Goal: Task Accomplishment & Management: Manage account settings

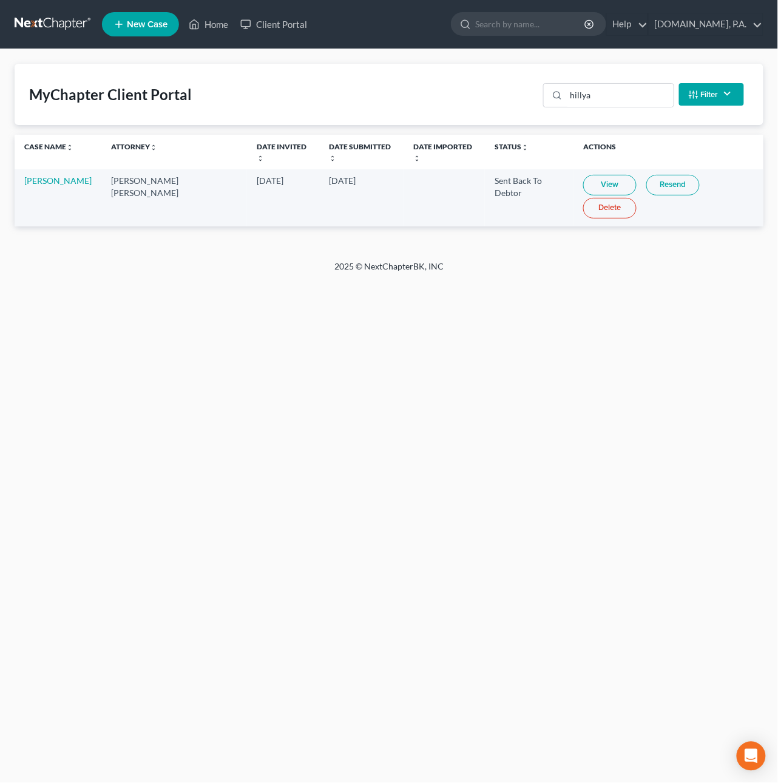
click at [45, 19] on link at bounding box center [54, 24] width 78 height 22
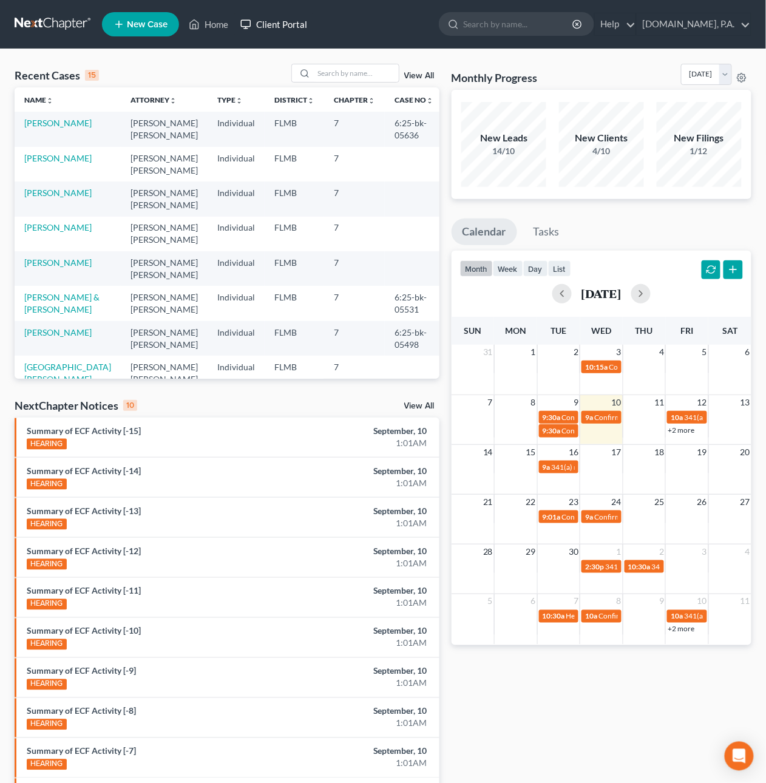
click at [281, 19] on link "Client Portal" at bounding box center [273, 24] width 79 height 22
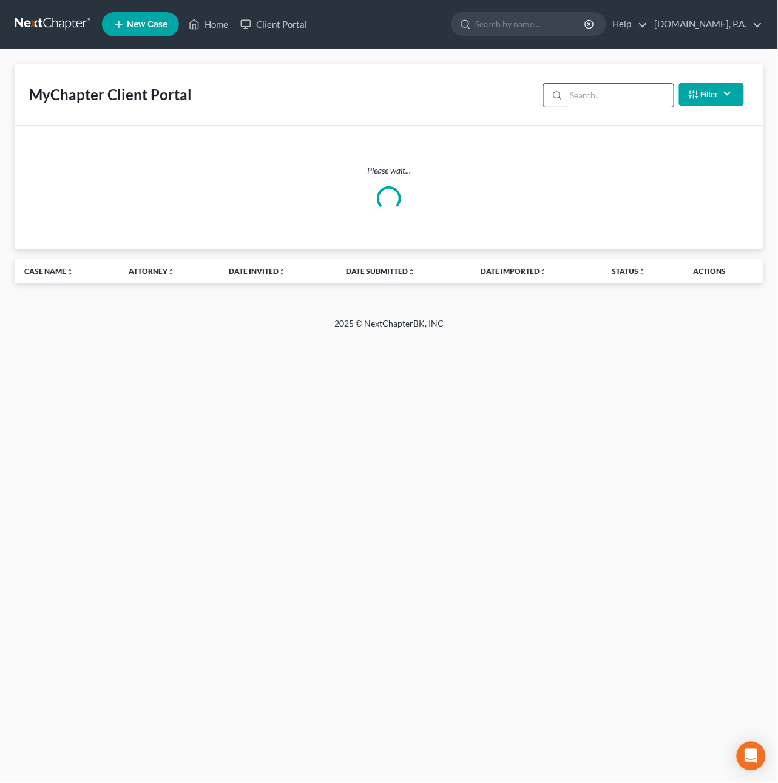
click at [590, 97] on input "search" at bounding box center [620, 95] width 107 height 23
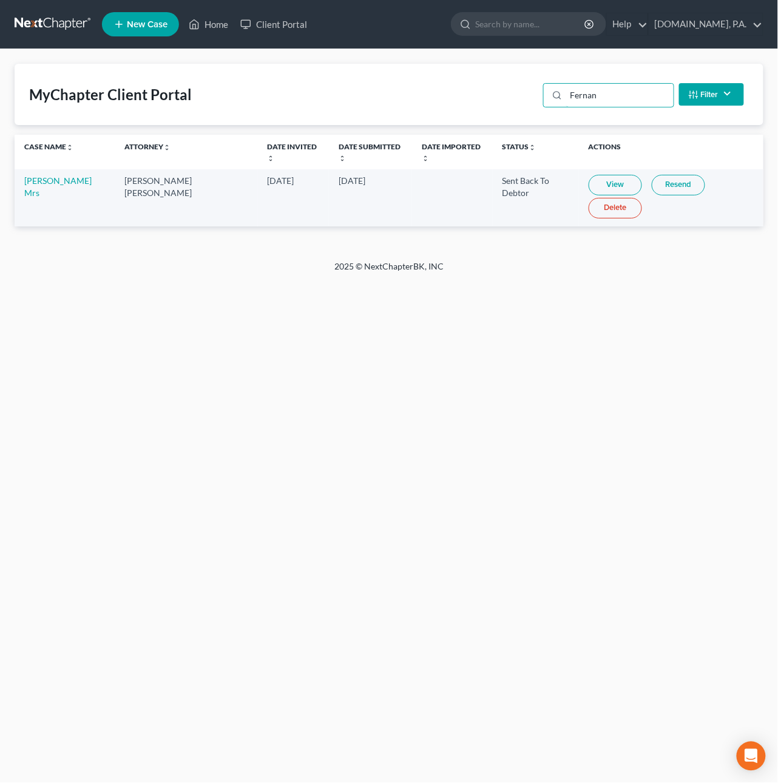
type input "Fernan"
click at [597, 186] on link "View" at bounding box center [615, 185] width 53 height 21
click at [654, 185] on link "Resend" at bounding box center [678, 185] width 53 height 21
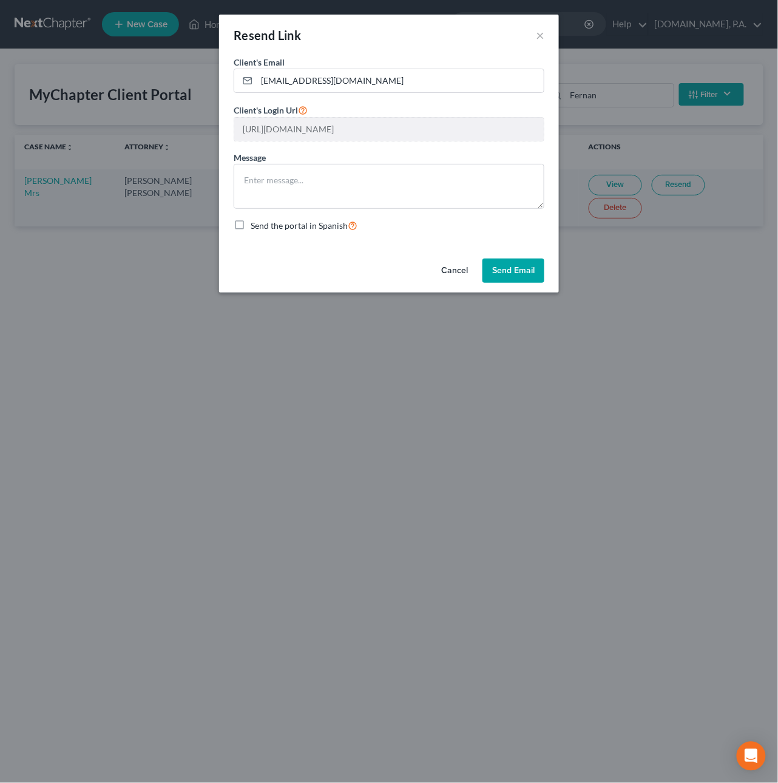
click at [449, 270] on button "Cancel" at bounding box center [455, 271] width 46 height 24
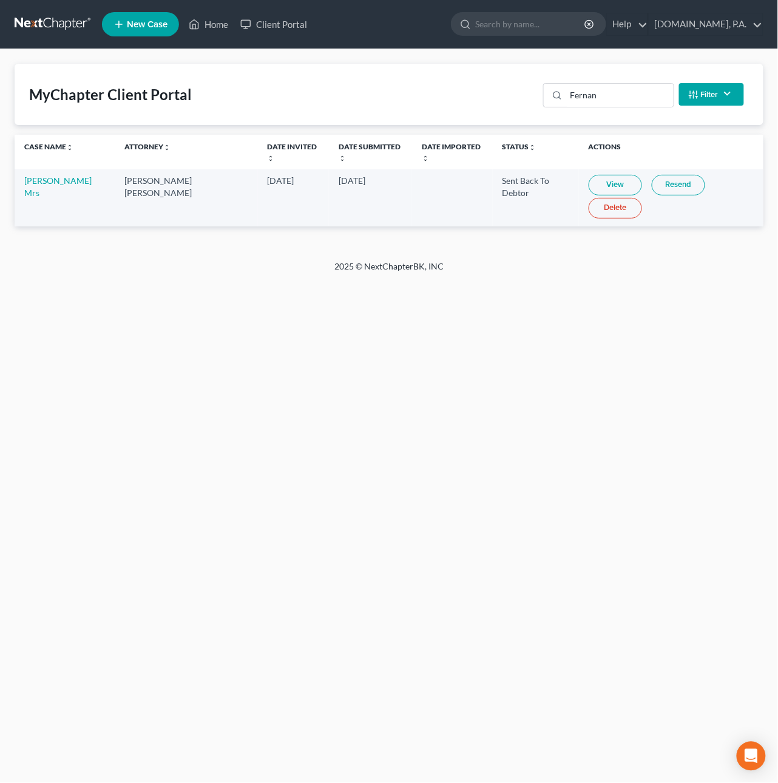
click at [67, 21] on link at bounding box center [54, 24] width 78 height 22
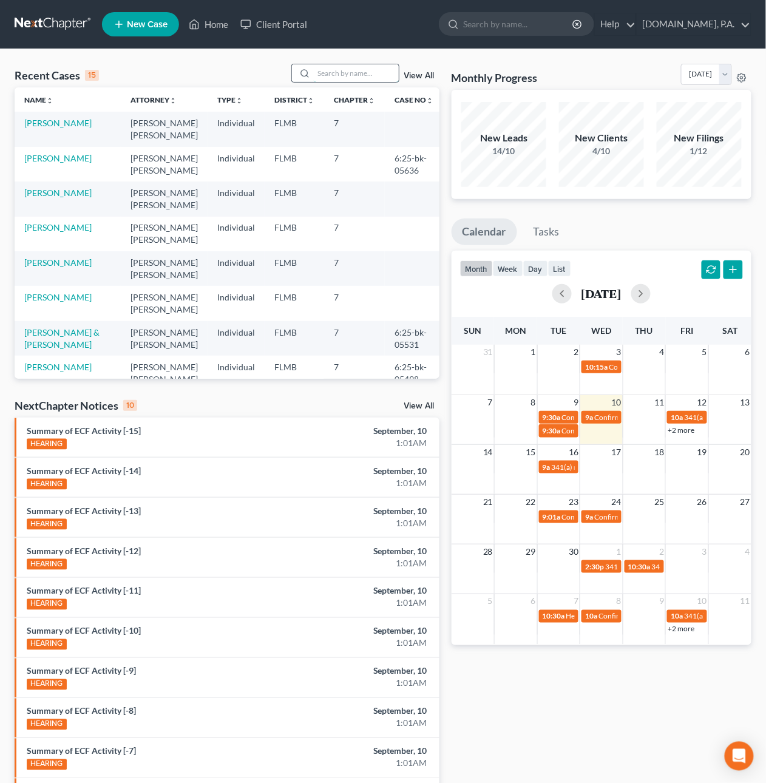
click at [331, 75] on input "search" at bounding box center [356, 73] width 85 height 18
type input "[PERSON_NAME]"
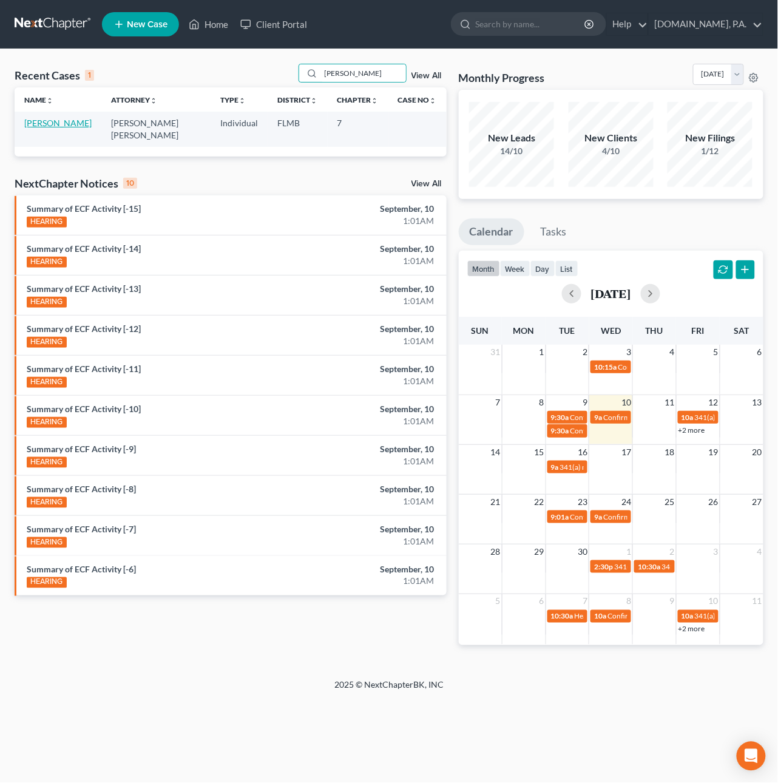
click at [46, 121] on link "Bohan, Tammi" at bounding box center [57, 123] width 67 height 10
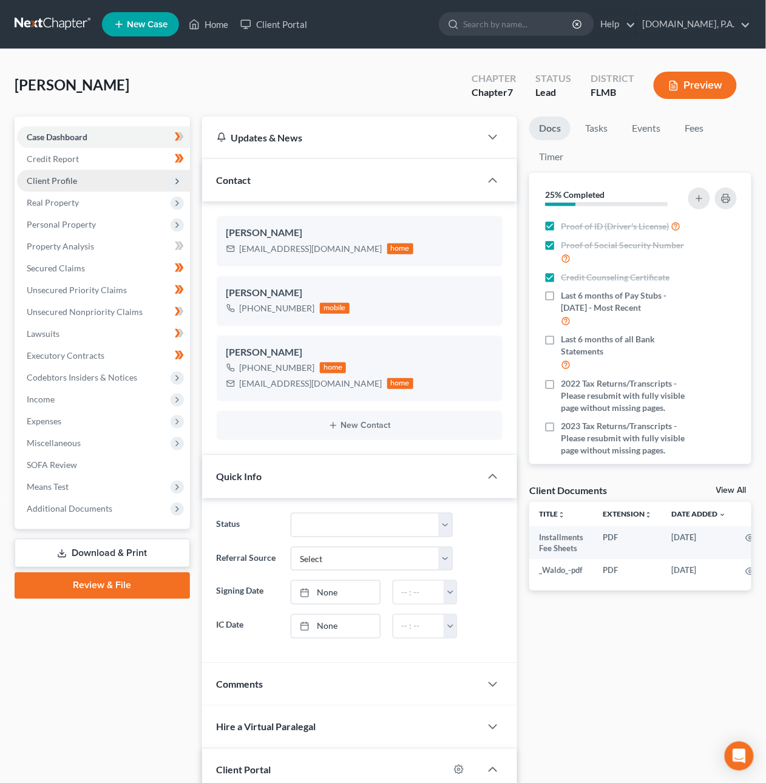
click at [51, 177] on span "Client Profile" at bounding box center [52, 180] width 50 height 10
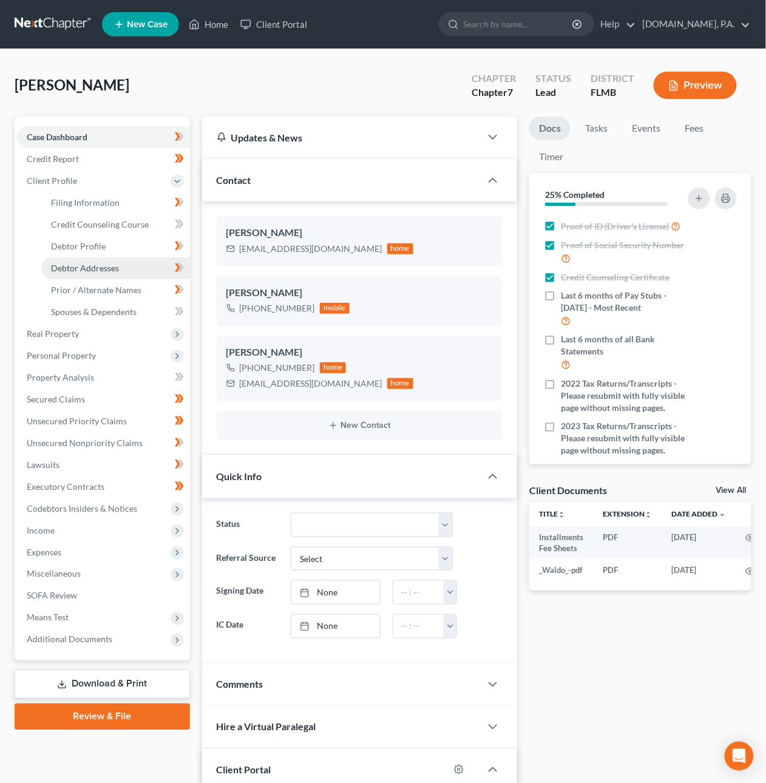
click at [79, 267] on span "Debtor Addresses" at bounding box center [85, 268] width 68 height 10
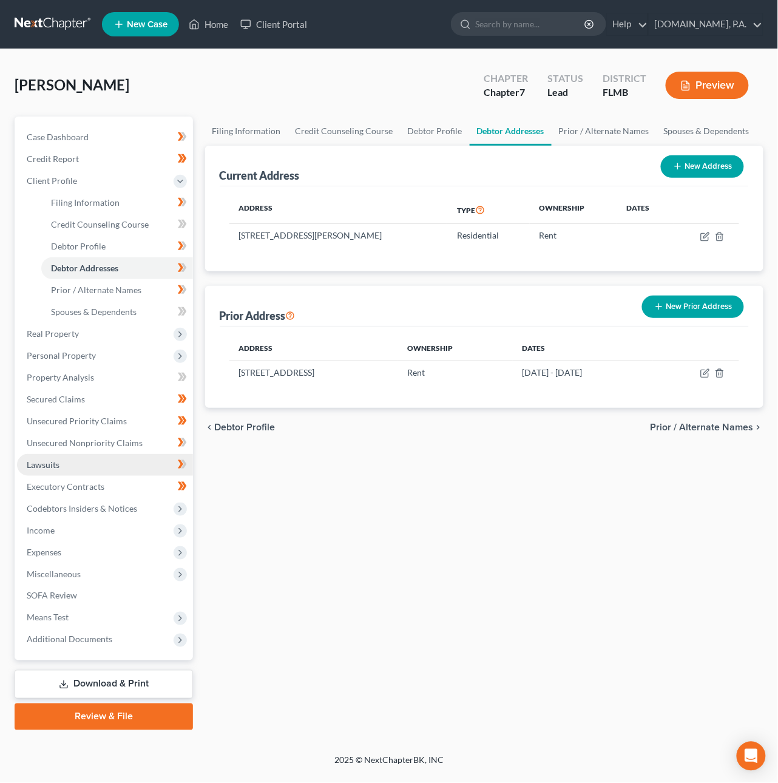
click at [67, 460] on link "Lawsuits" at bounding box center [105, 465] width 176 height 22
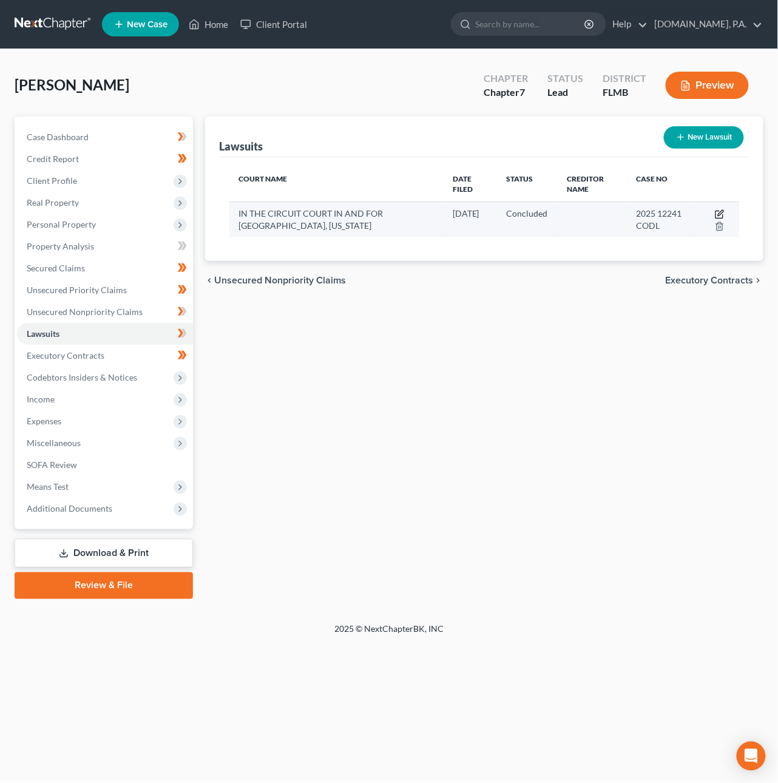
click at [721, 214] on icon "button" at bounding box center [720, 212] width 5 height 5
select select "9"
select select "2"
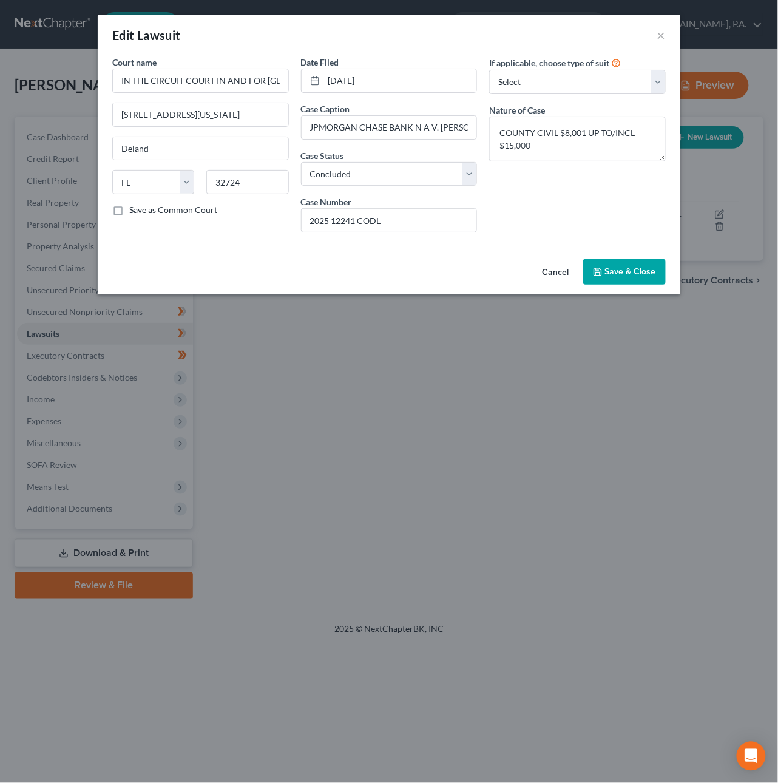
click at [554, 272] on button "Cancel" at bounding box center [556, 273] width 46 height 24
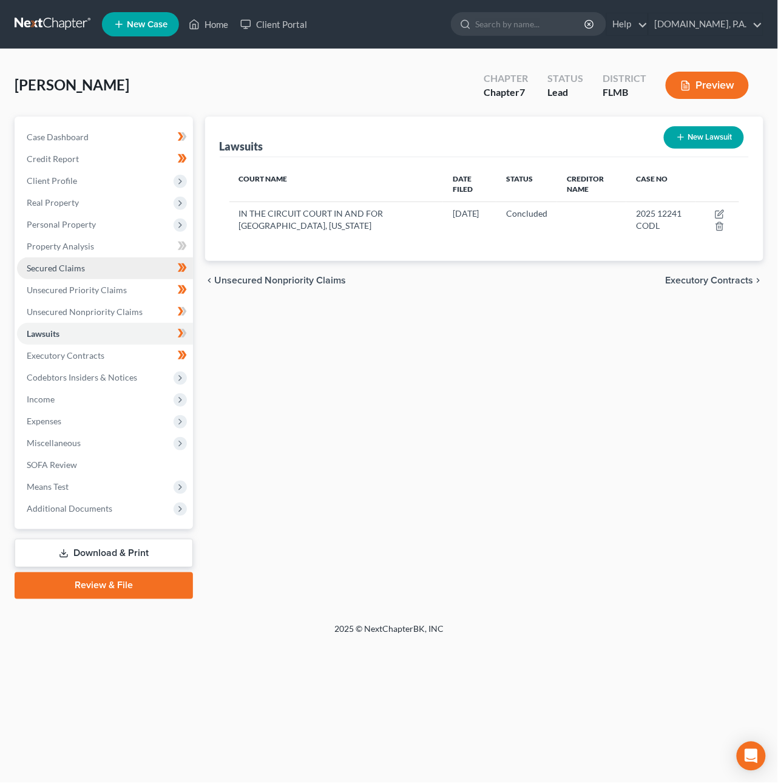
click at [84, 268] on link "Secured Claims" at bounding box center [105, 268] width 176 height 22
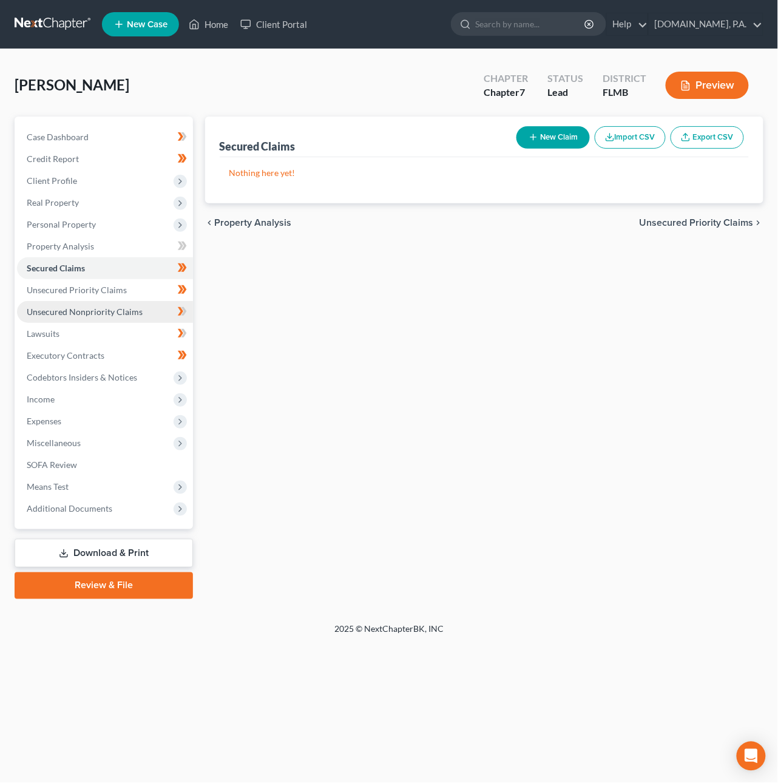
click at [84, 313] on span "Unsecured Nonpriority Claims" at bounding box center [85, 312] width 116 height 10
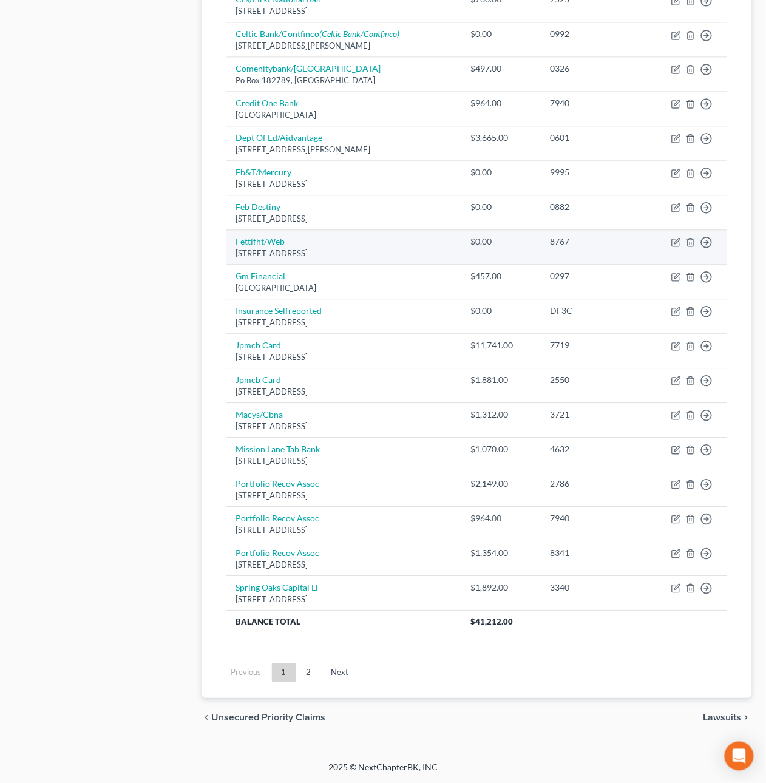
scroll to position [619, 0]
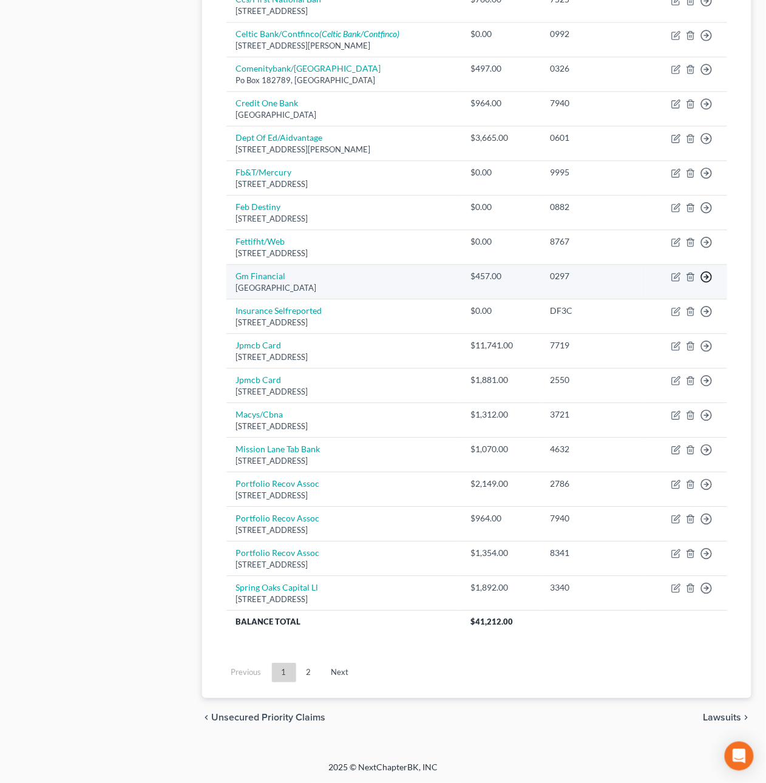
click at [704, 281] on icon "button" at bounding box center [707, 277] width 12 height 12
click at [658, 293] on link "Move to D" at bounding box center [651, 286] width 101 height 21
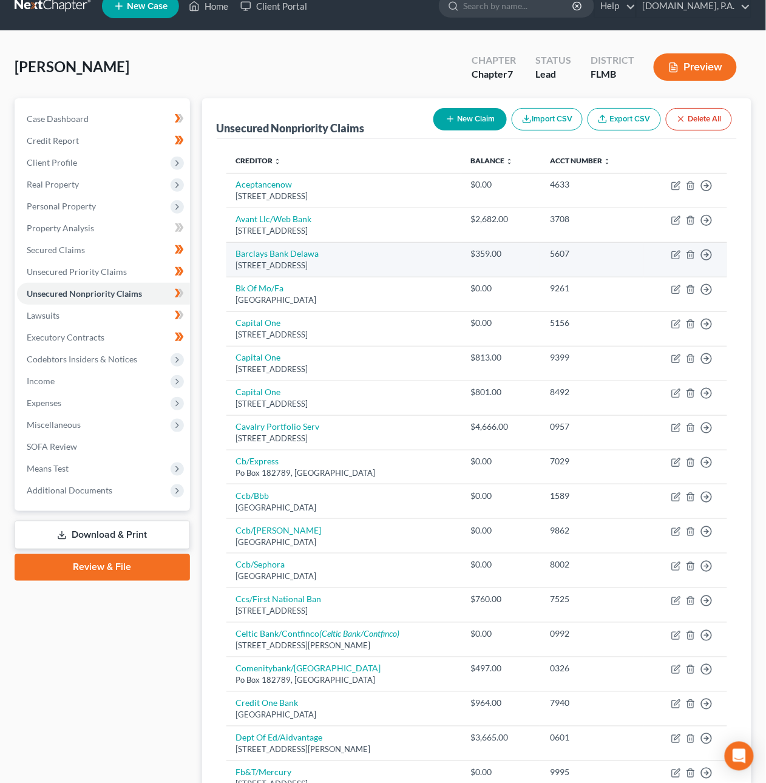
scroll to position [0, 0]
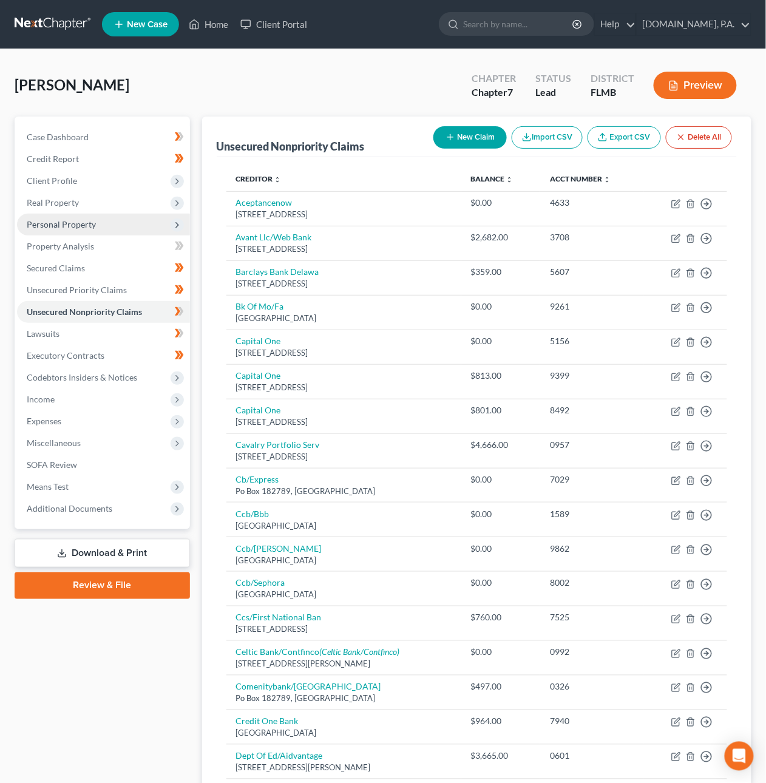
click at [73, 221] on span "Personal Property" at bounding box center [61, 224] width 69 height 10
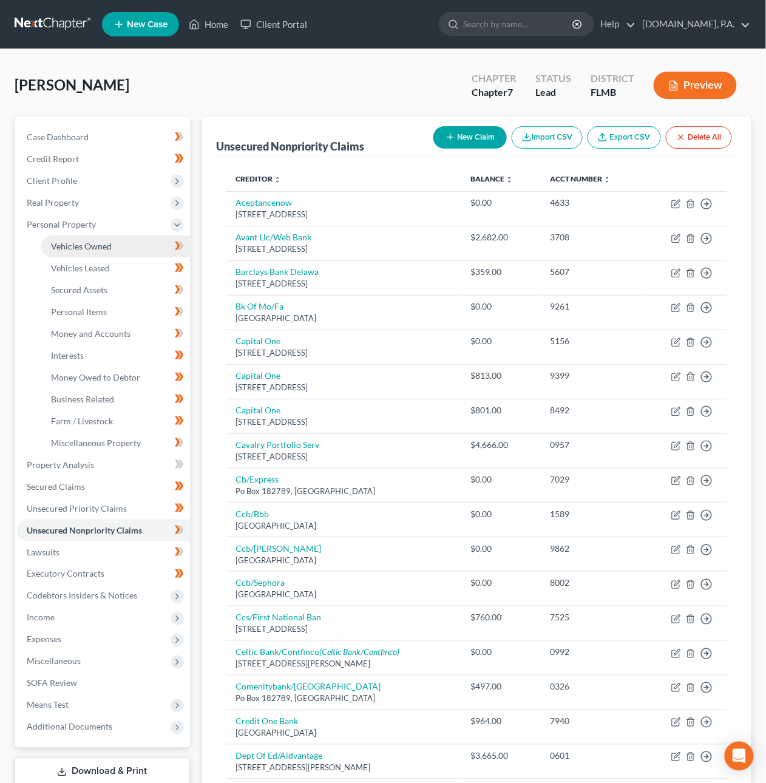
click at [86, 245] on span "Vehicles Owned" at bounding box center [81, 246] width 61 height 10
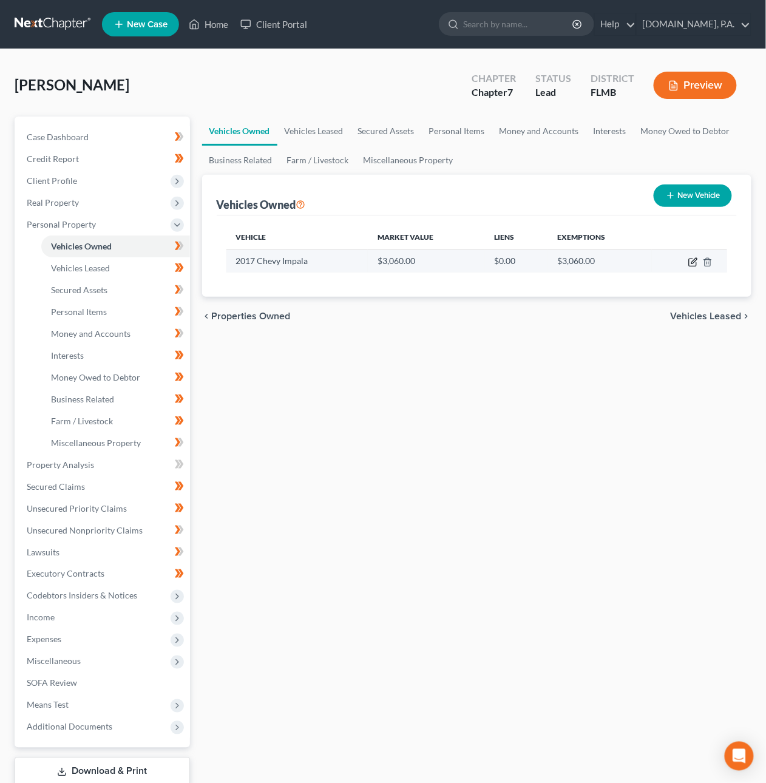
click at [691, 261] on icon "button" at bounding box center [694, 262] width 10 height 10
select select "0"
select select "9"
select select "3"
select select "0"
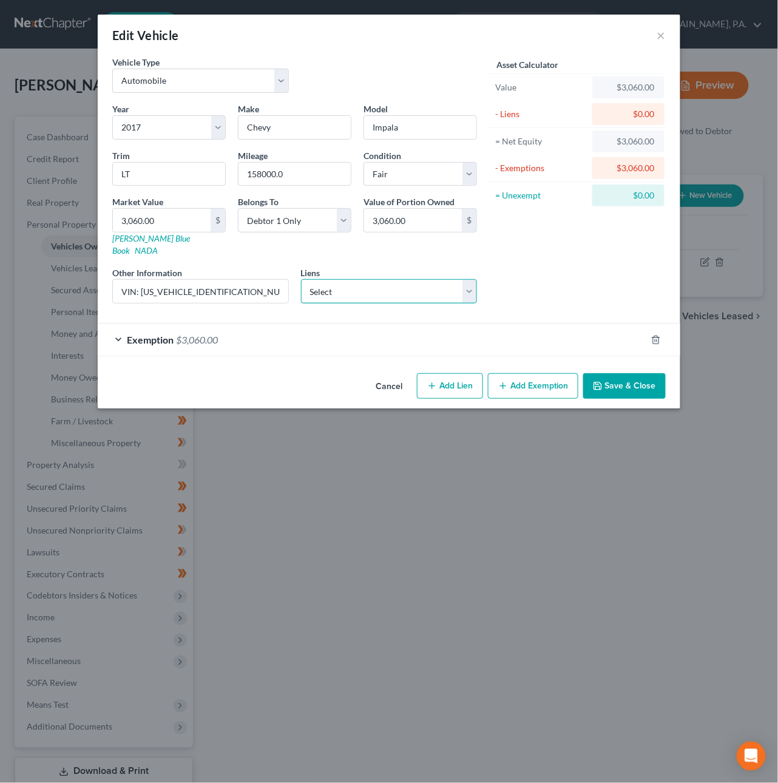
click at [430, 287] on select "Select Gm Financial - $457.00" at bounding box center [389, 291] width 177 height 24
click select "Select Gm Financial - $457.00" at bounding box center [389, 291] width 177 height 24
select select "45"
select select "0"
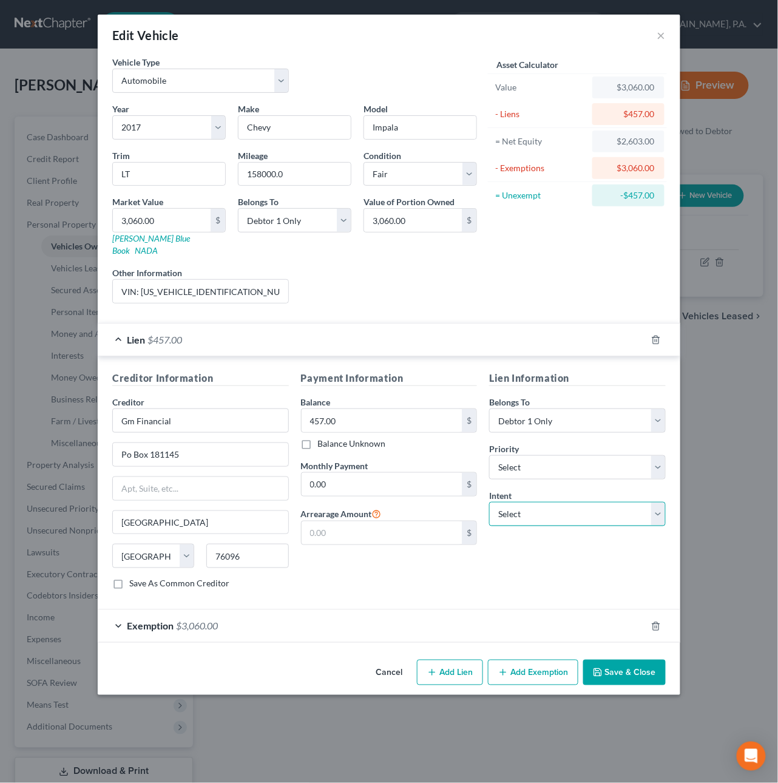
click at [528, 502] on select "Select Surrender Redeem Reaffirm Avoid Other" at bounding box center [577, 514] width 177 height 24
select select "4"
click at [489, 502] on select "Select Surrender Redeem Reaffirm Avoid Other" at bounding box center [577, 514] width 177 height 24
click at [523, 555] on input "text" at bounding box center [577, 561] width 177 height 24
type input "Pay"
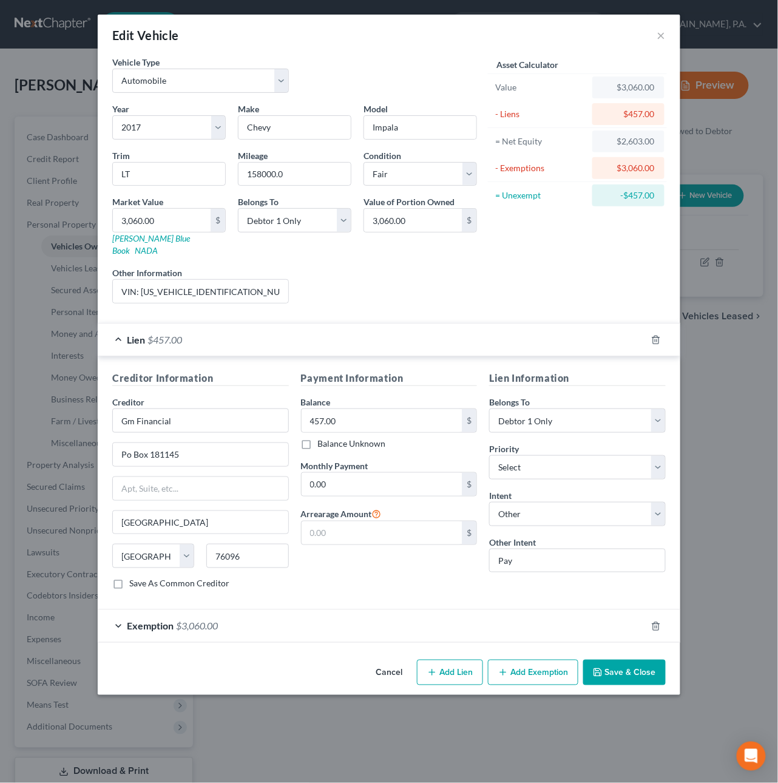
click at [612, 666] on button "Save & Close" at bounding box center [625, 673] width 83 height 26
